Goal: Information Seeking & Learning: Learn about a topic

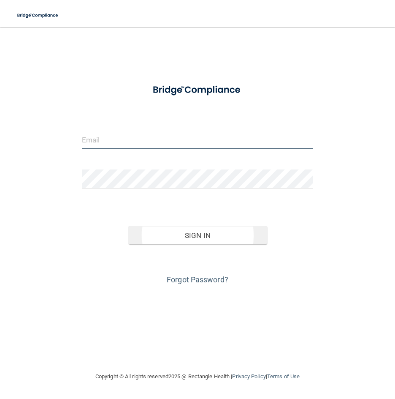
type input "[EMAIL_ADDRESS][DOMAIN_NAME]"
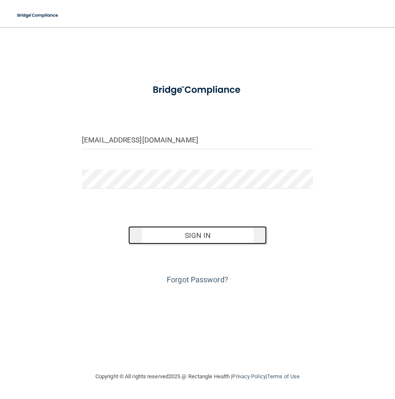
click at [188, 233] on button "Sign In" at bounding box center [197, 235] width 139 height 19
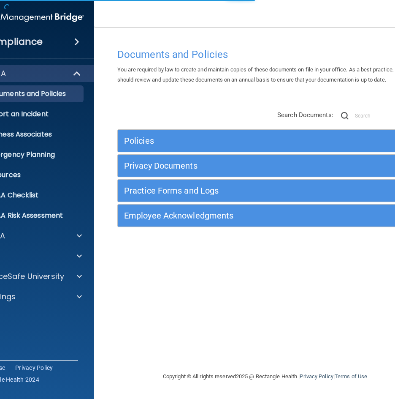
click at [205, 84] on div "You are required by law to create and maintain copies of these documents on fil…" at bounding box center [265, 75] width 308 height 20
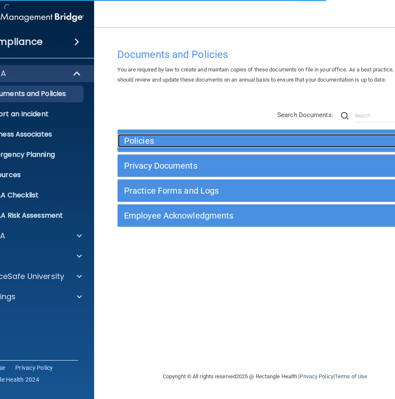
click at [152, 140] on h5 "Policies" at bounding box center [228, 140] width 209 height 9
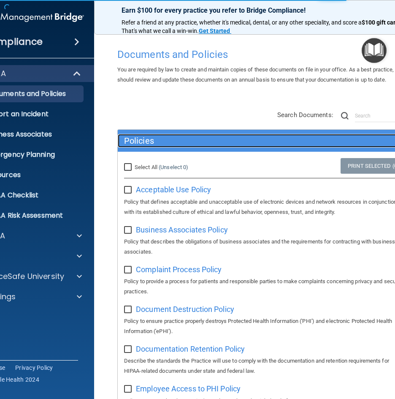
click at [152, 139] on h5 "Policies" at bounding box center [228, 140] width 209 height 9
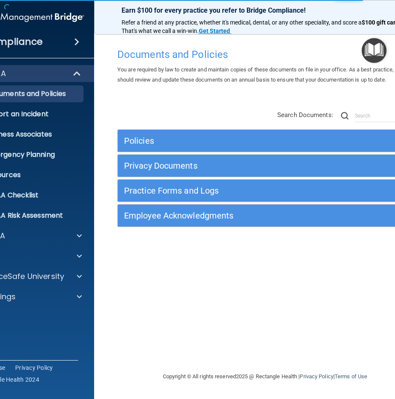
click at [66, 320] on div "Compliance HIPAA Documents and Policies Report an Incident Business Associates …" at bounding box center [26, 199] width 135 height 399
click at [80, 274] on span at bounding box center [79, 276] width 5 height 10
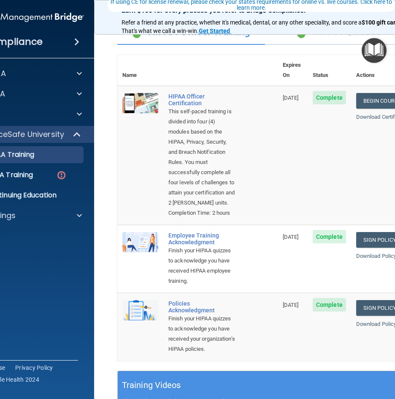
scroll to position [84, 0]
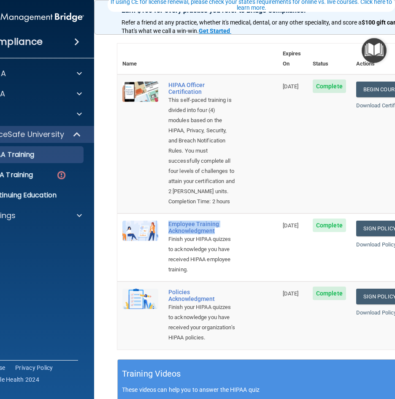
drag, startPoint x: 166, startPoint y: 245, endPoint x: 228, endPoint y: 250, distance: 63.1
click at [228, 250] on td "Employee Training Acknowledgment Finish your HIPAA quizzes to acknowledge you h…" at bounding box center [220, 247] width 114 height 68
copy div "Employee Training Acknowledgment"
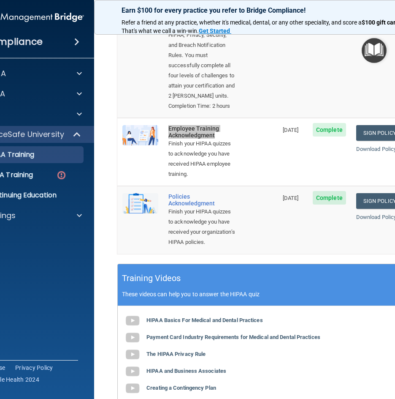
scroll to position [211, 0]
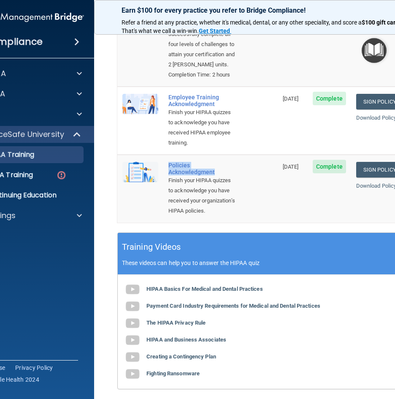
drag, startPoint x: 166, startPoint y: 197, endPoint x: 213, endPoint y: 203, distance: 46.9
click at [213, 175] on div "Policies Acknowledgment" at bounding box center [202, 169] width 67 height 14
copy div "Policies Acknowledgment"
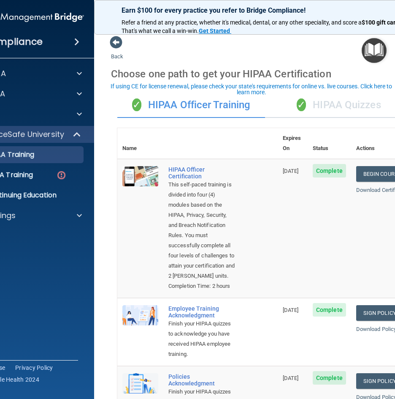
click at [329, 104] on div "✓ HIPAA Quizzes" at bounding box center [339, 104] width 148 height 25
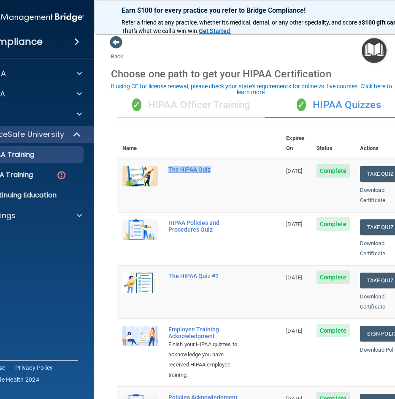
drag, startPoint x: 213, startPoint y: 159, endPoint x: 165, endPoint y: 158, distance: 48.2
click at [169, 166] on div "The HIPAA Quiz" at bounding box center [204, 169] width 71 height 7
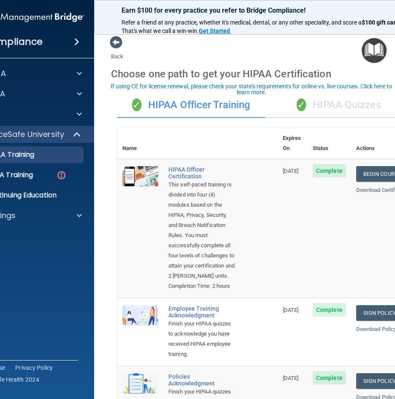
click at [332, 107] on div "✓ HIPAA Quizzes" at bounding box center [339, 104] width 148 height 25
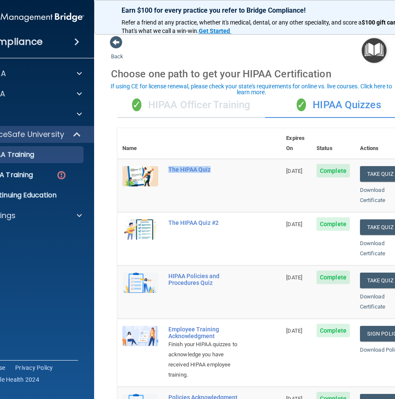
drag, startPoint x: 225, startPoint y: 162, endPoint x: 157, endPoint y: 170, distance: 68.9
click at [157, 170] on tr "The HIPAA Quiz [DATE] Complete Take Quiz Download Certificate" at bounding box center [265, 185] width 296 height 53
copy tr "The HIPAA Quiz"
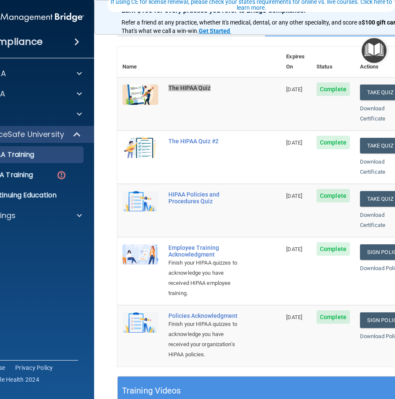
scroll to position [84, 0]
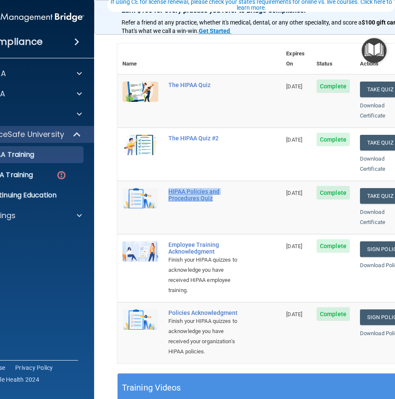
drag, startPoint x: 226, startPoint y: 193, endPoint x: 166, endPoint y: 182, distance: 60.9
click at [166, 182] on td "HIPAA Policies and Procedures Quiz" at bounding box center [222, 207] width 118 height 53
copy div "HIPAA Policies and Procedures Quiz"
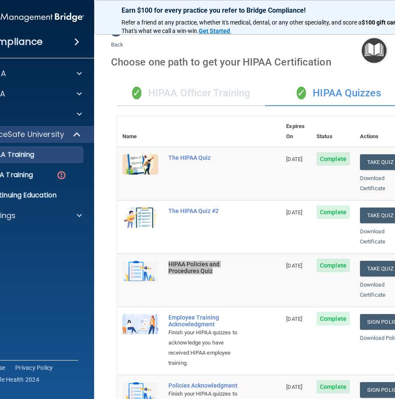
scroll to position [0, 0]
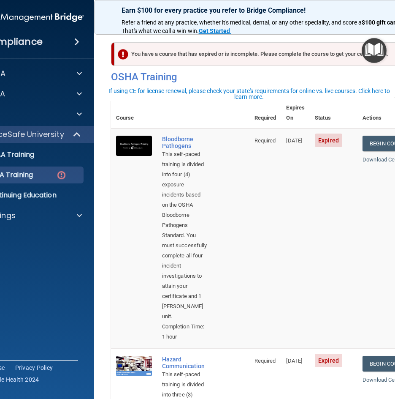
click at [25, 286] on accordion "HIPAA Documents and Policies Report an Incident Business Associates Emergency P…" at bounding box center [27, 176] width 136 height 228
click at [8, 253] on accordion "HIPAA Documents and Policies Report an Incident Business Associates Emergency P…" at bounding box center [27, 176] width 136 height 228
drag, startPoint x: 151, startPoint y: 127, endPoint x: 186, endPoint y: 135, distance: 36.0
click at [186, 135] on td "Bloodborne Pathogens This self-paced training is divided into four (4) exposure…" at bounding box center [203, 238] width 92 height 220
copy div "Bloodborne Pathogens"
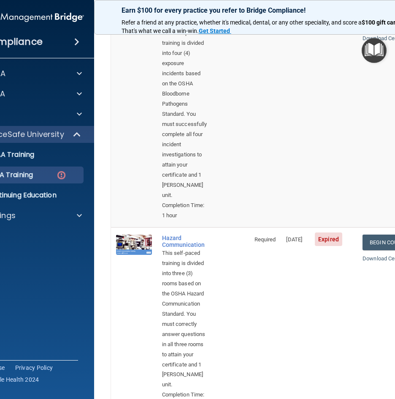
scroll to position [127, 0]
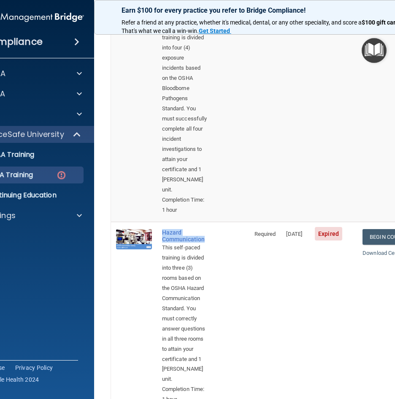
drag, startPoint x: 155, startPoint y: 223, endPoint x: 202, endPoint y: 231, distance: 48.0
click at [202, 231] on td "Hazard Communication This self-paced training is divided into three (3) rooms b…" at bounding box center [203, 317] width 92 height 190
copy div "Hazard Communication"
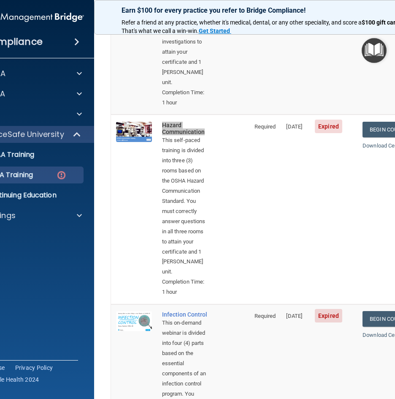
scroll to position [338, 0]
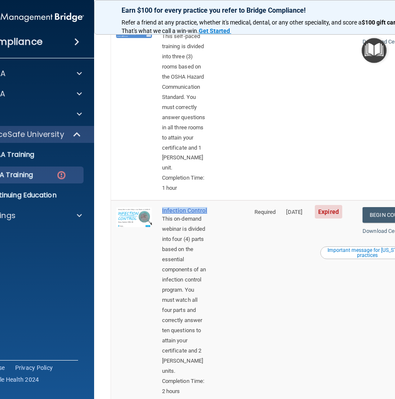
drag, startPoint x: 149, startPoint y: 212, endPoint x: 178, endPoint y: 222, distance: 30.5
click at [178, 222] on td "Infection Control This on-demand webinar is divided into four (4) parts based o…" at bounding box center [203, 301] width 92 height 203
copy div "Infection Control"
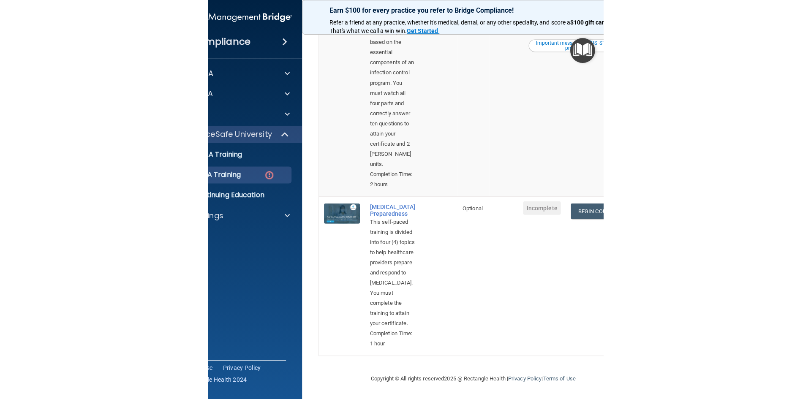
scroll to position [576, 0]
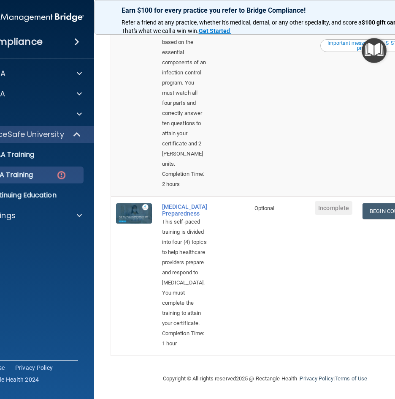
click at [289, 105] on td "[DATE]" at bounding box center [295, 94] width 29 height 203
click at [21, 263] on accordion "HIPAA Documents and Policies Report an Incident Business Associates Emergency P…" at bounding box center [27, 176] width 136 height 228
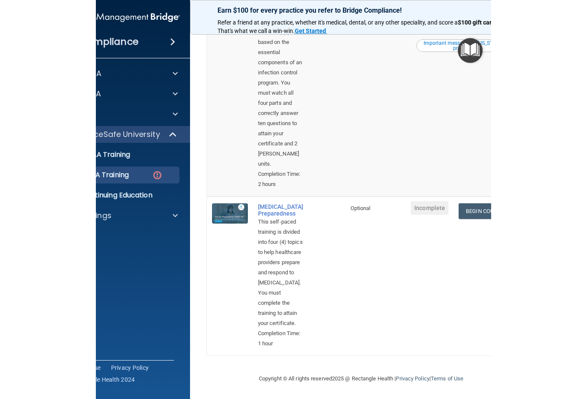
scroll to position [0, 0]
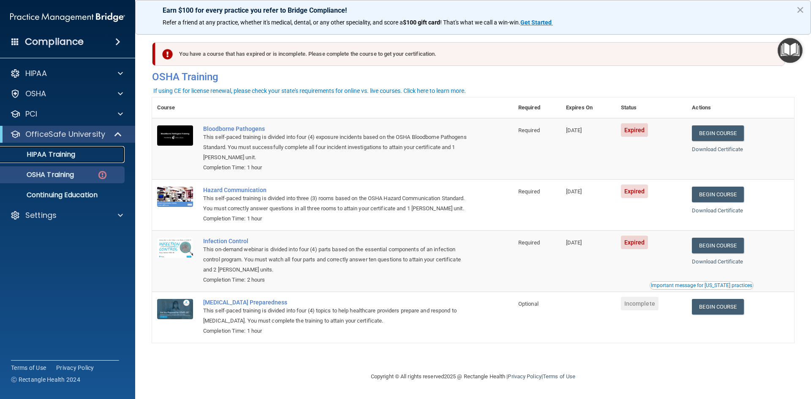
click at [52, 152] on p "HIPAA Training" at bounding box center [40, 154] width 70 height 8
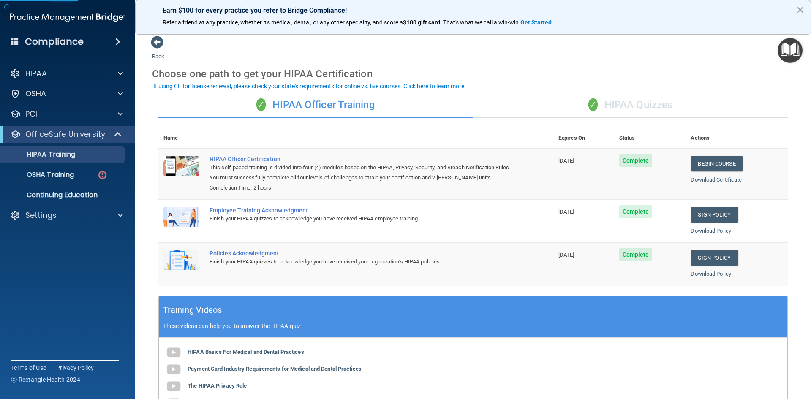
click at [395, 101] on div "✓ HIPAA Quizzes" at bounding box center [630, 104] width 315 height 25
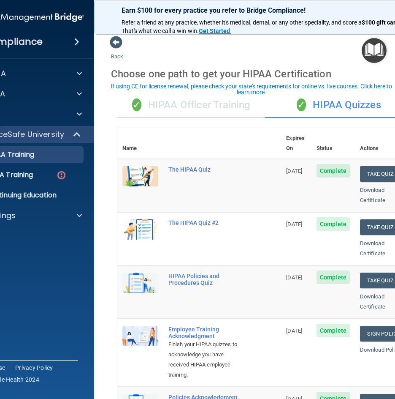
click at [5, 292] on div "Compliance HIPAA Documents and Policies Report an Incident Business Associates …" at bounding box center [26, 199] width 135 height 399
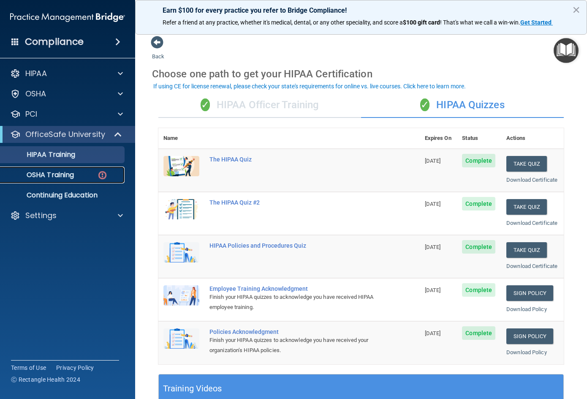
click at [59, 175] on p "OSHA Training" at bounding box center [39, 175] width 68 height 8
